Goal: Navigation & Orientation: Find specific page/section

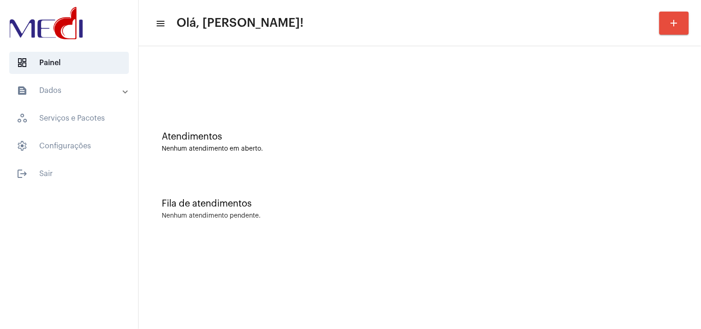
click at [699, 143] on div "Atendimentos Nenhum atendimento em aberto. Fila de atendimentos Nenhum atendime…" at bounding box center [420, 144] width 562 height 196
click at [644, 162] on div "Atendimentos Nenhum atendimento em aberto." at bounding box center [419, 137] width 553 height 67
click at [290, 154] on div "Atendimentos Nenhum atendimento em aberto." at bounding box center [419, 137] width 553 height 67
click at [647, 251] on mat-sidenav-content "menu Olá, Karen! add Atendimentos Nenhum atendimento em aberto. Fila de atendim…" at bounding box center [420, 164] width 562 height 329
